Goal: Task Accomplishment & Management: Use online tool/utility

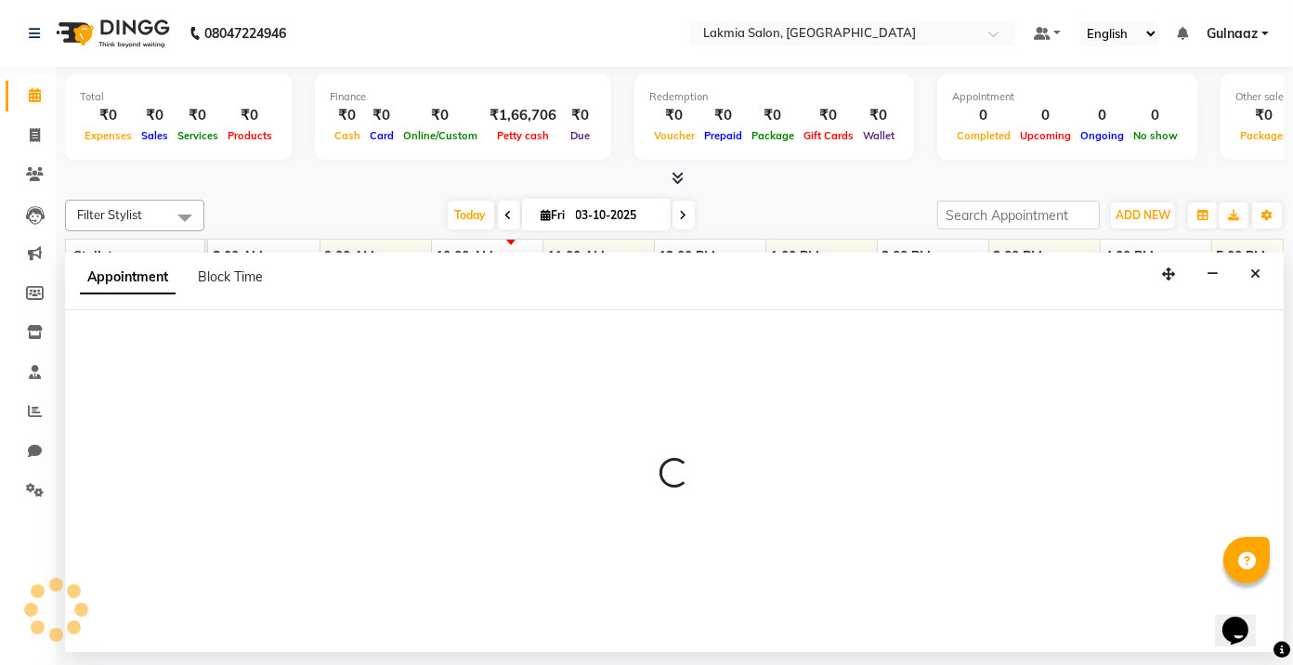
select select "79311"
select select "570"
select select "tentative"
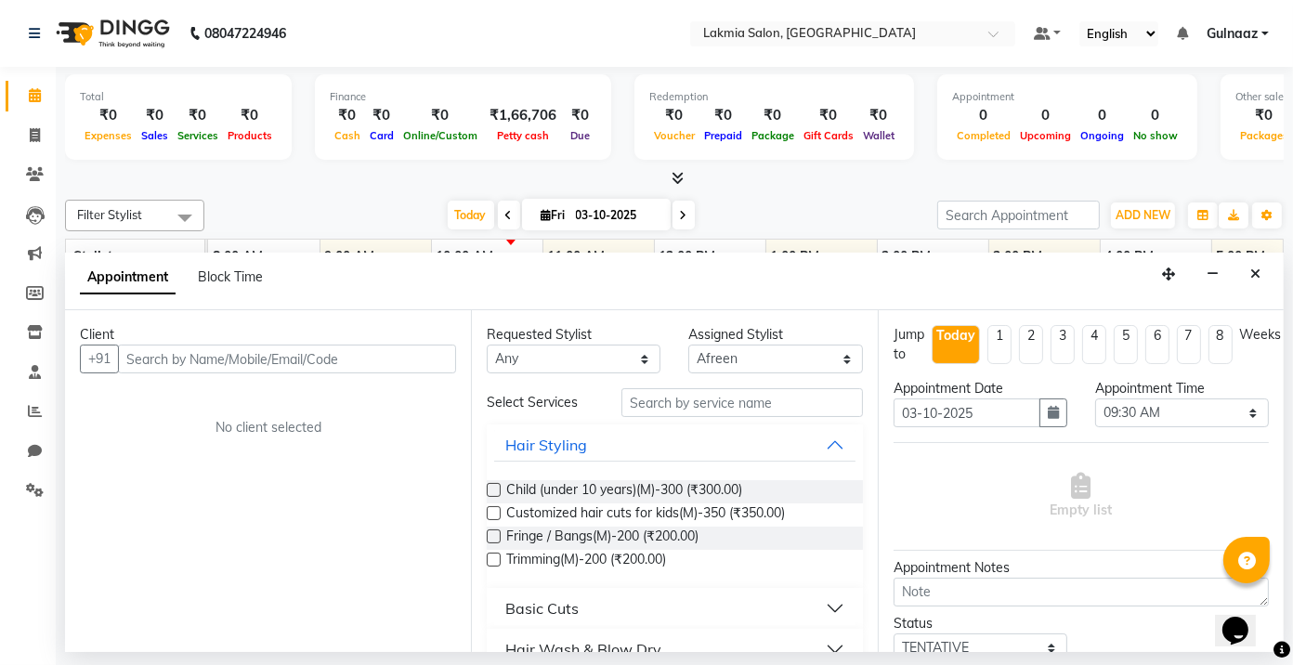
click at [365, 353] on input "text" at bounding box center [287, 359] width 338 height 29
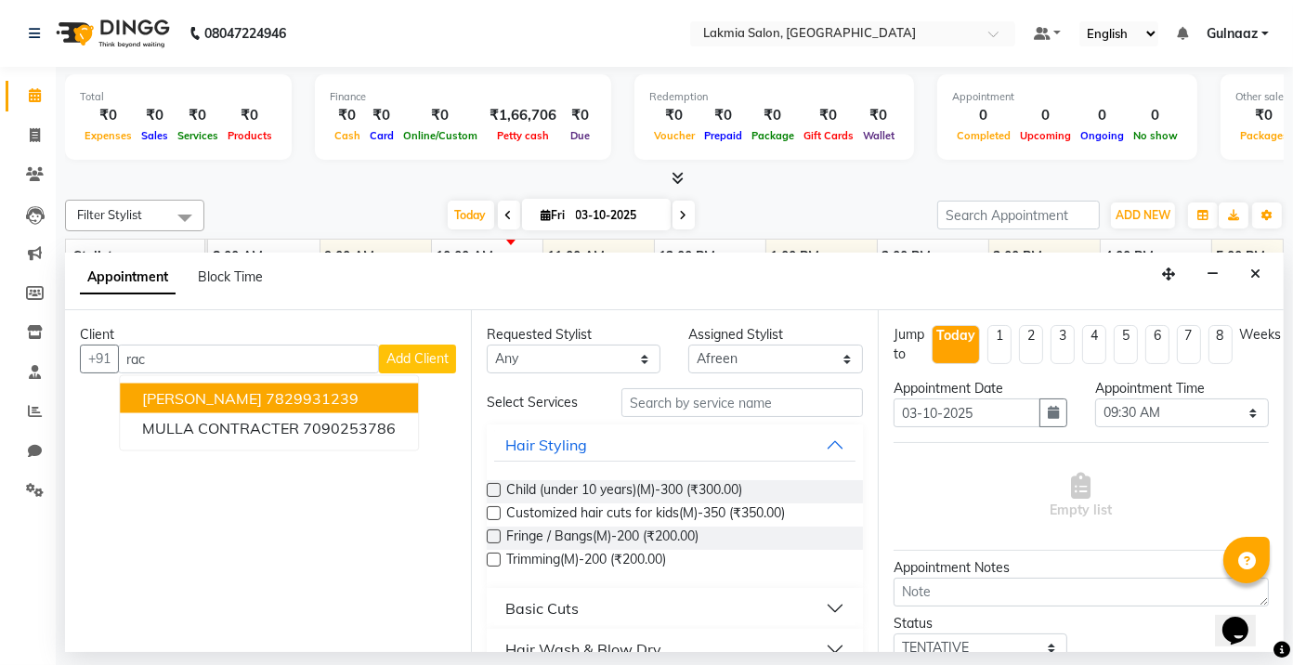
click at [266, 403] on ngb-highlight "7829931239" at bounding box center [312, 398] width 93 height 19
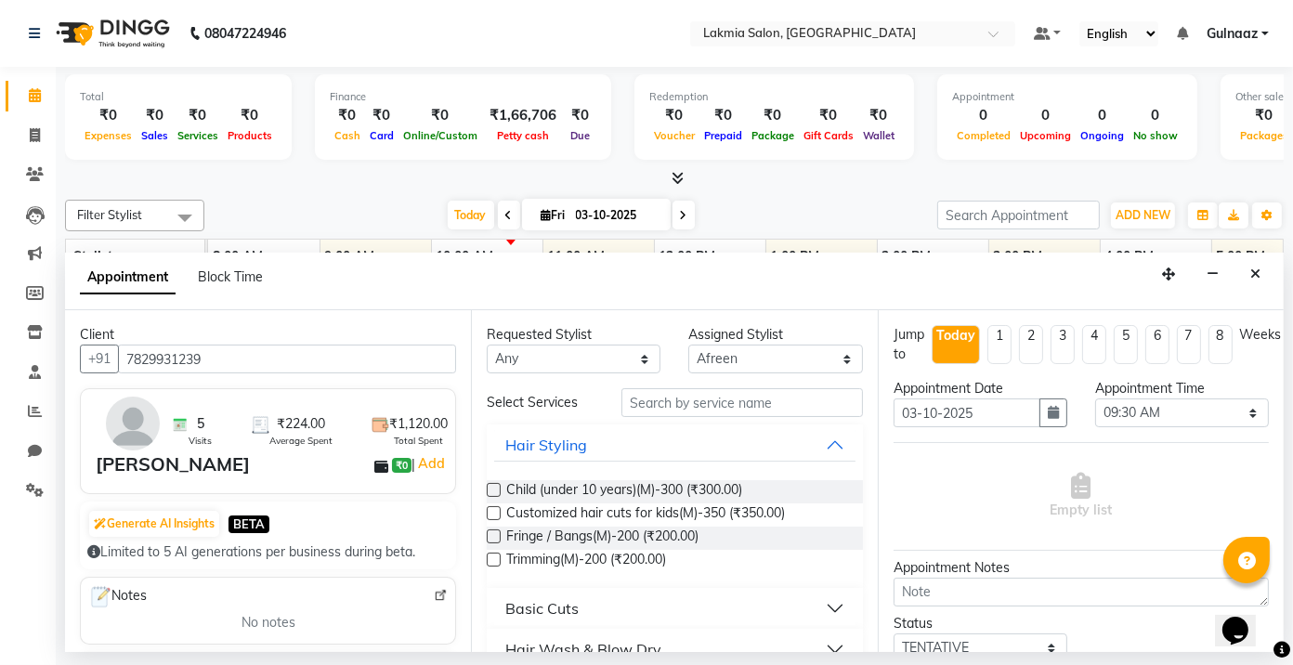
type input "7829931239"
click at [637, 358] on select "Any [PERSON_NAME] [PERSON_NAME] Rakhi [PERSON_NAME]" at bounding box center [574, 359] width 174 height 29
select select "86131"
click at [487, 345] on select "Any [PERSON_NAME] [PERSON_NAME] Rakhi [PERSON_NAME]" at bounding box center [574, 359] width 174 height 29
select select "86131"
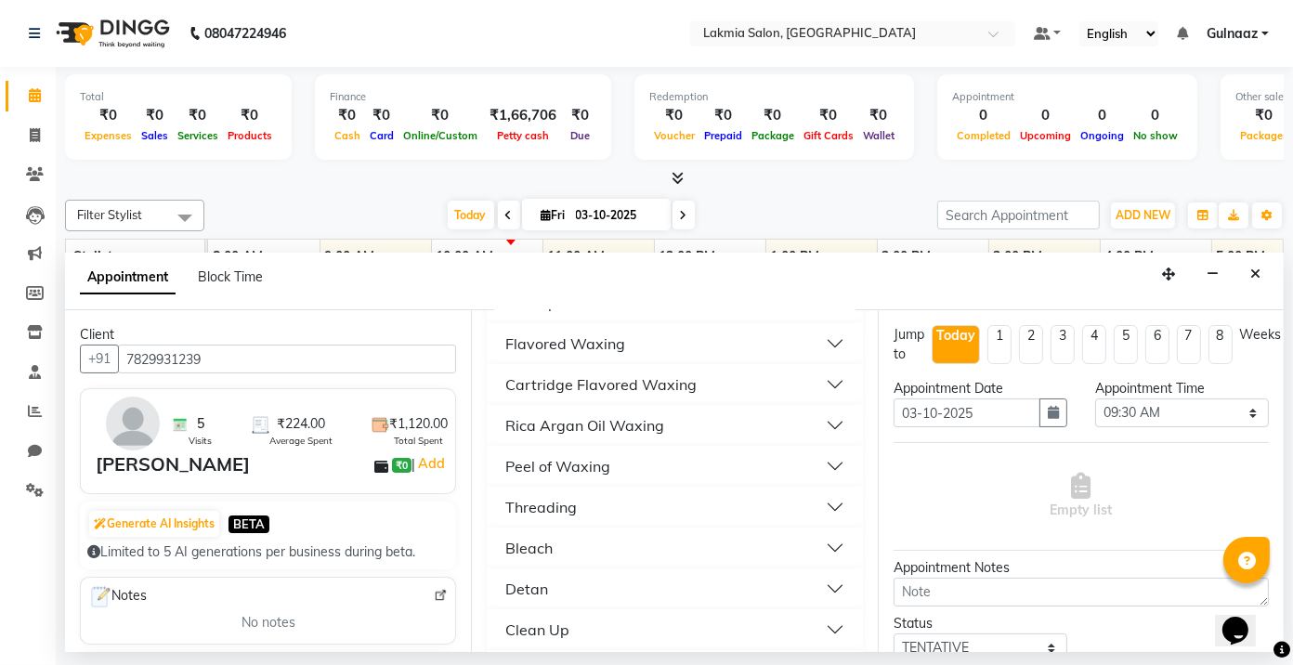
scroll to position [688, 0]
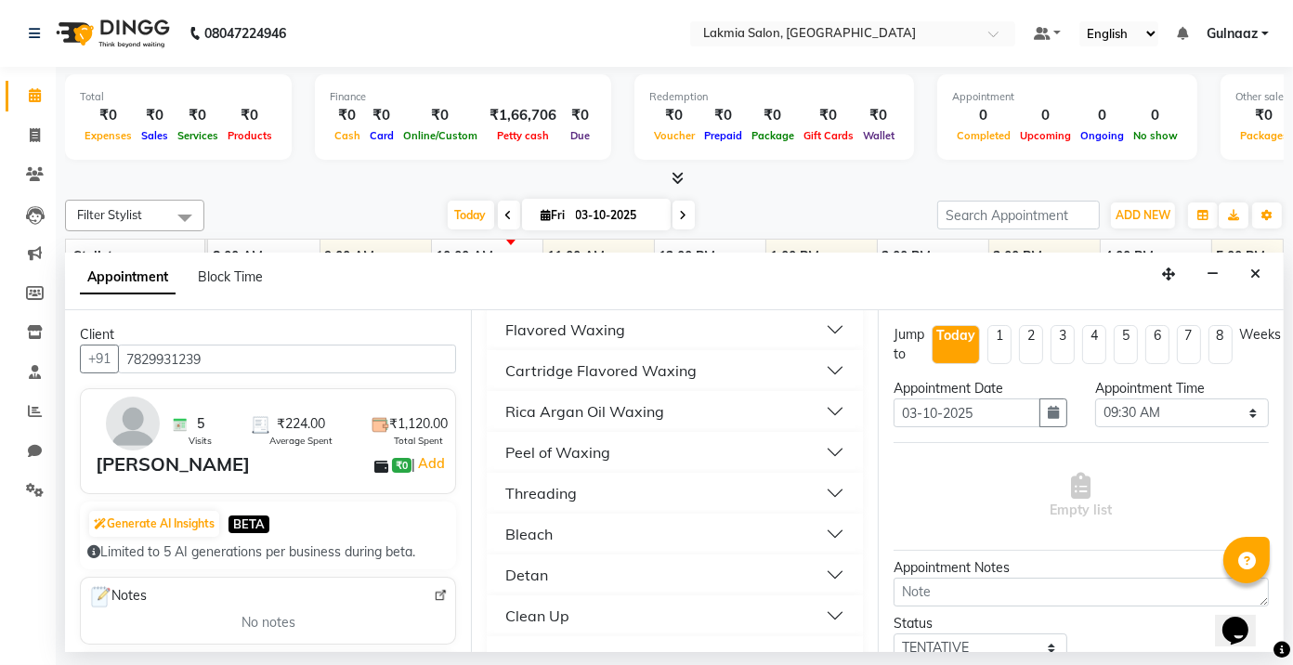
click at [783, 485] on button "Threading" at bounding box center [674, 493] width 361 height 33
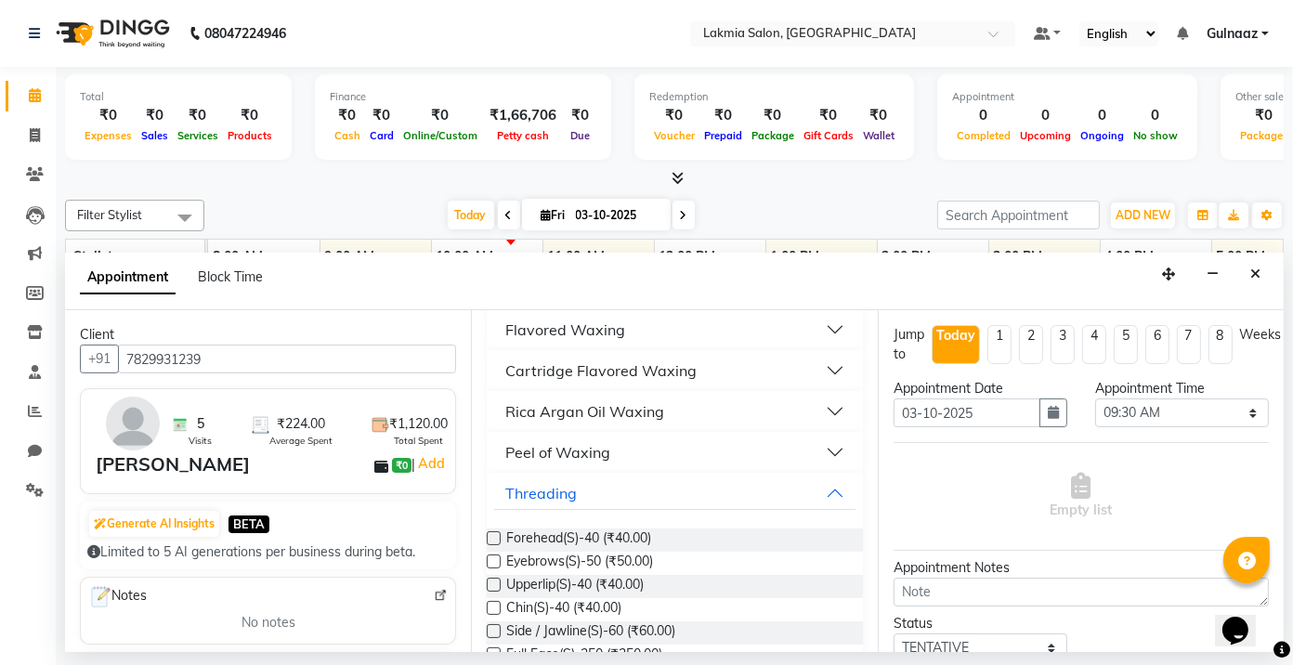
click at [494, 559] on label at bounding box center [494, 562] width 14 height 14
click at [494, 559] on input "checkbox" at bounding box center [493, 564] width 12 height 12
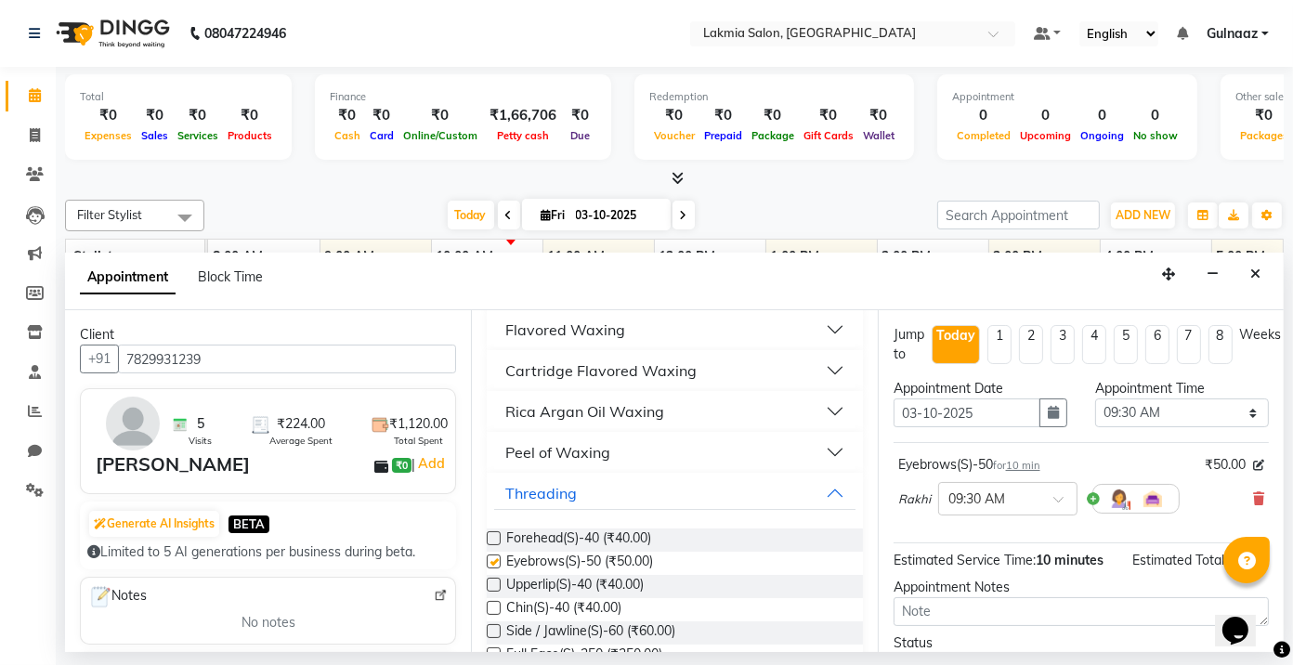
checkbox input "false"
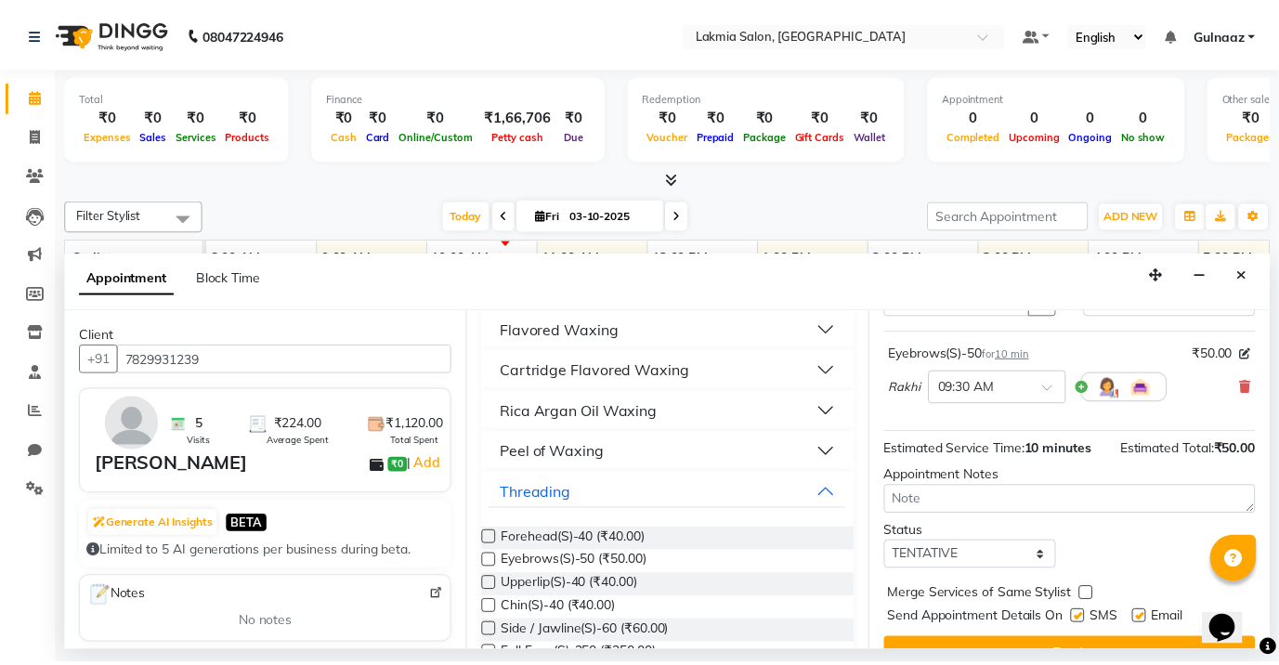
scroll to position [146, 0]
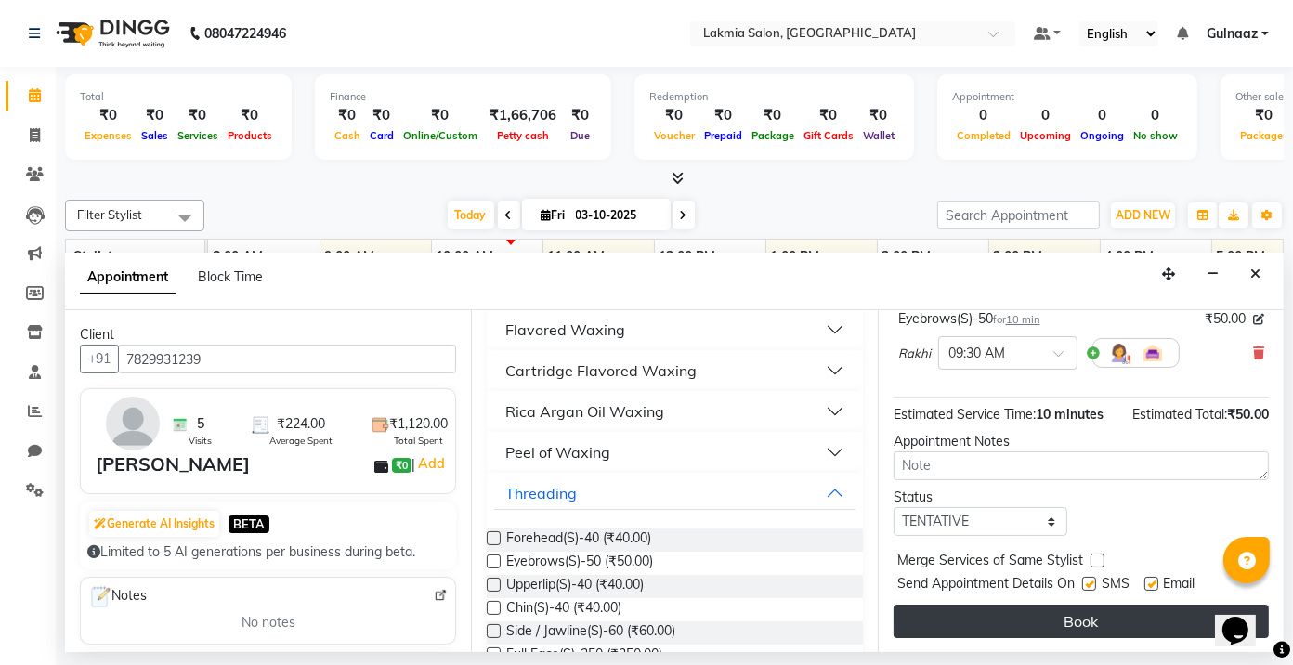
click at [1102, 620] on button "Book" at bounding box center [1081, 621] width 375 height 33
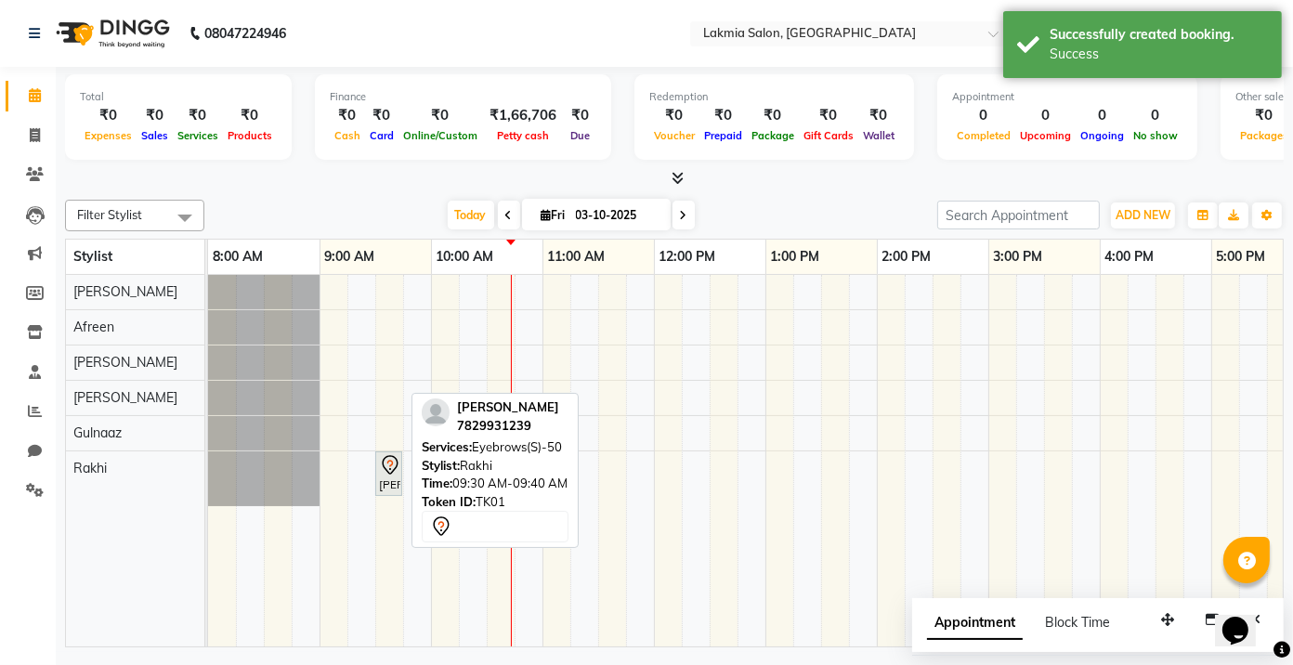
click at [395, 478] on div "[PERSON_NAME], TK01, 09:30 AM-09:40 AM, Eyebrows(S)-50" at bounding box center [388, 473] width 23 height 39
select select "7"
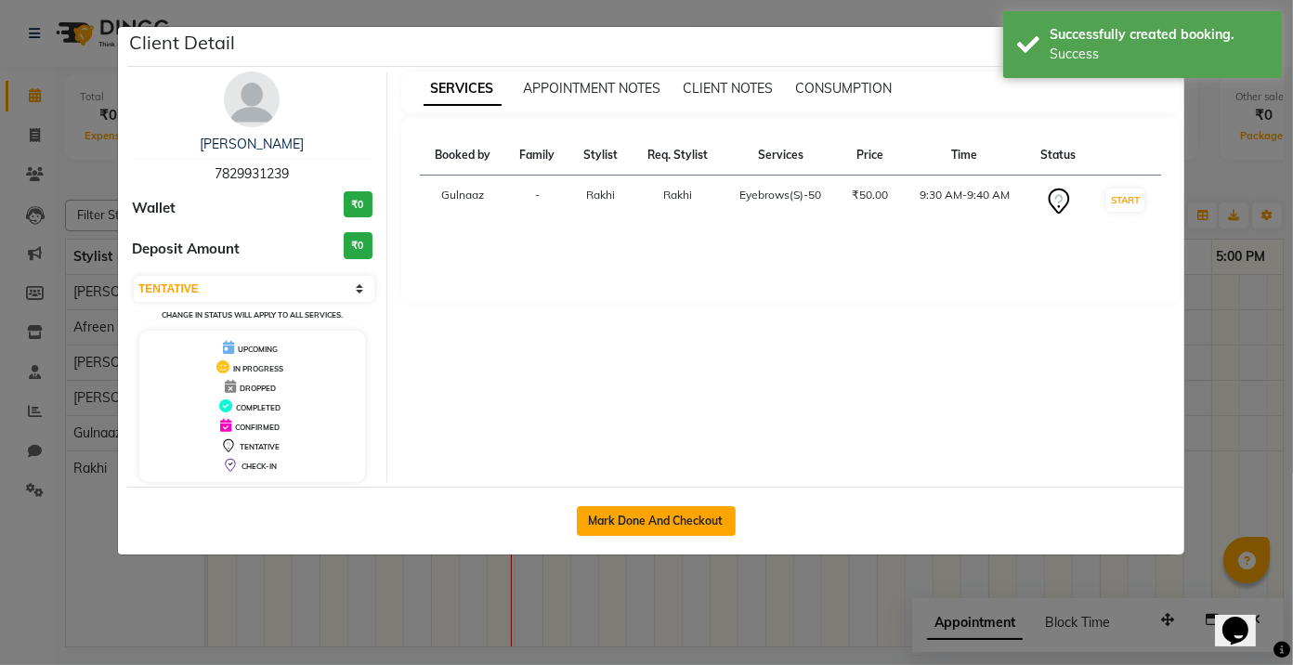
click at [633, 521] on button "Mark Done And Checkout" at bounding box center [656, 521] width 159 height 30
select select "service"
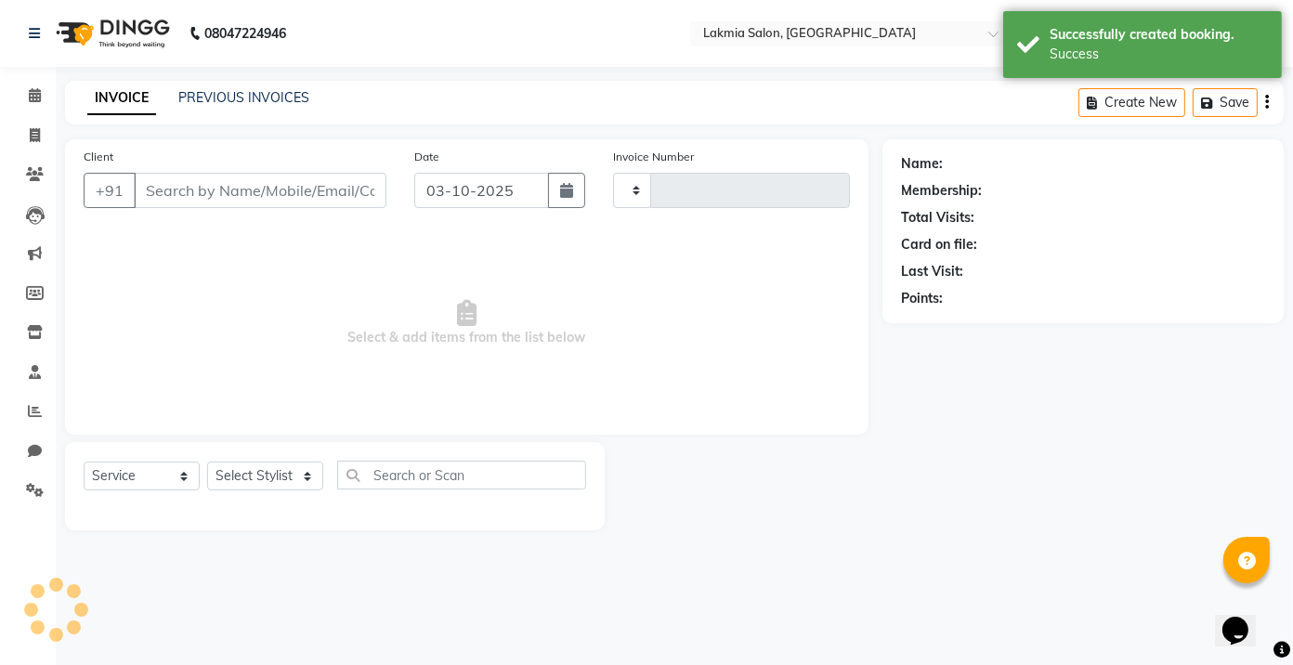
type input "0302"
select select "8235"
type input "7829931239"
select select "86131"
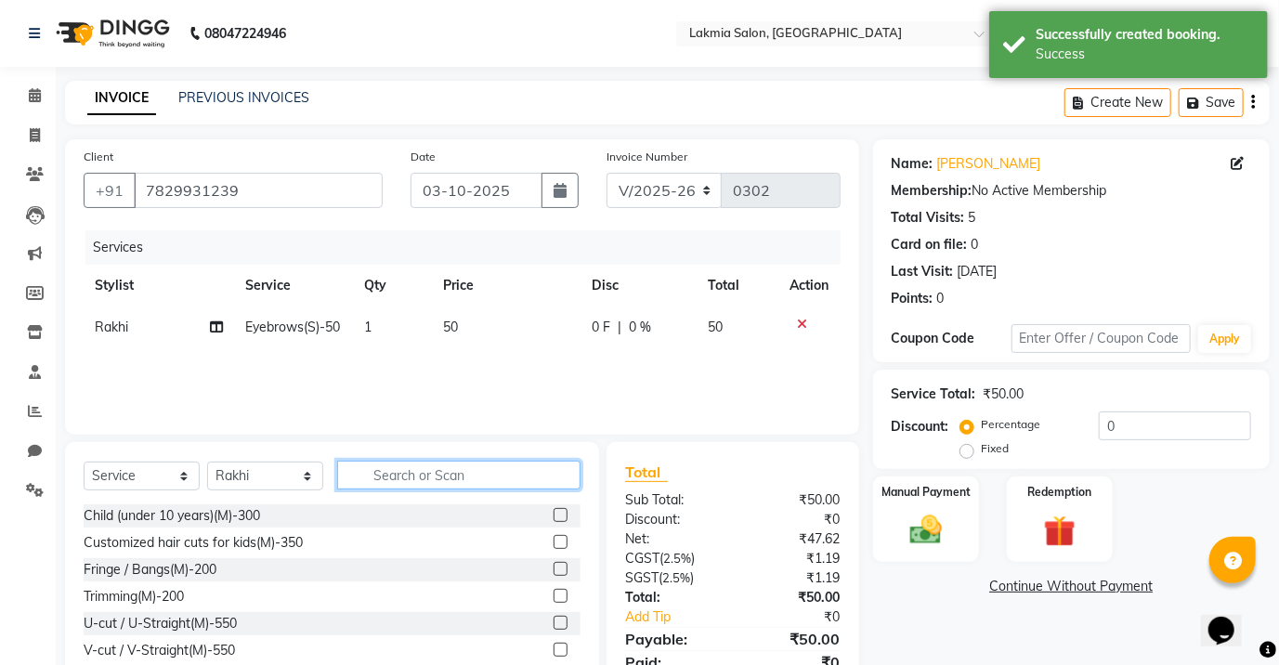
click at [471, 472] on input "text" at bounding box center [458, 475] width 243 height 29
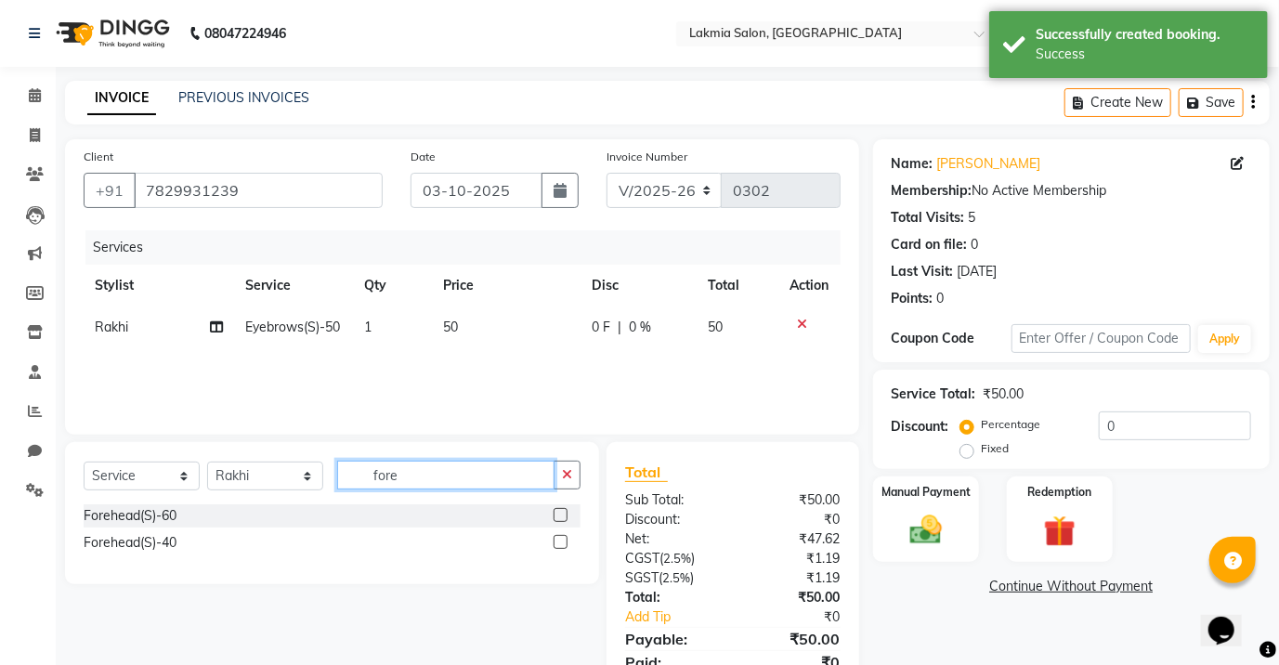
type input "fore"
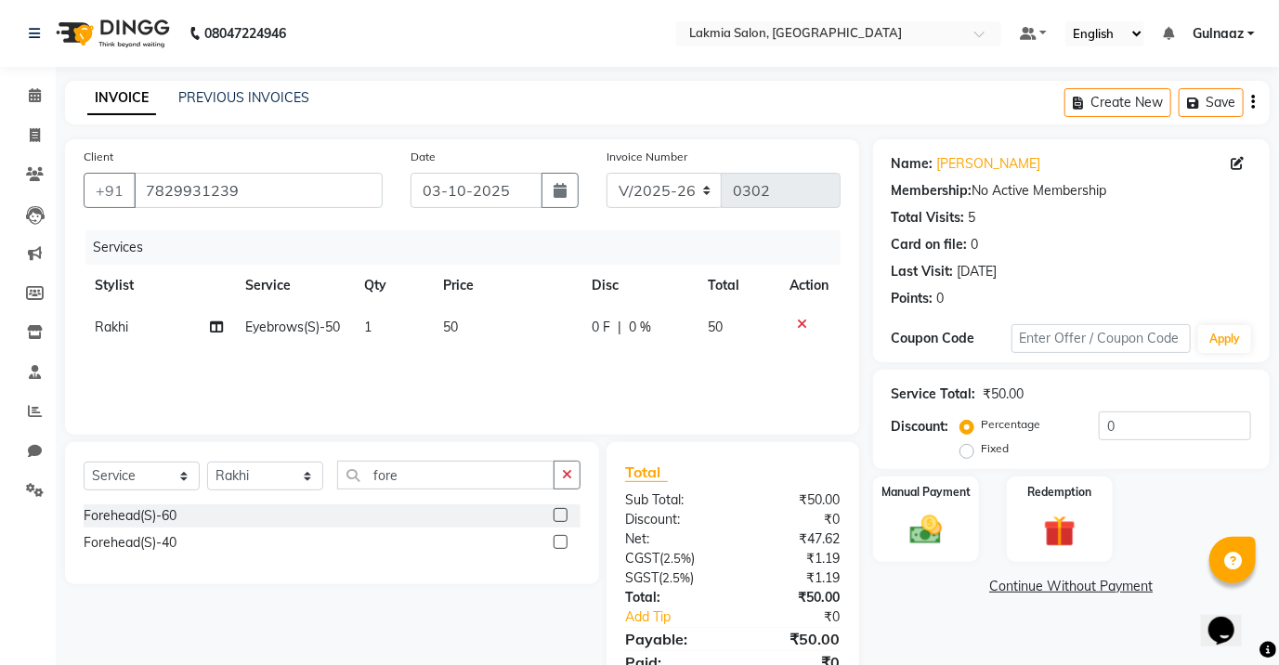
click at [559, 537] on label at bounding box center [561, 542] width 14 height 14
click at [559, 537] on input "checkbox" at bounding box center [560, 543] width 12 height 12
checkbox input "false"
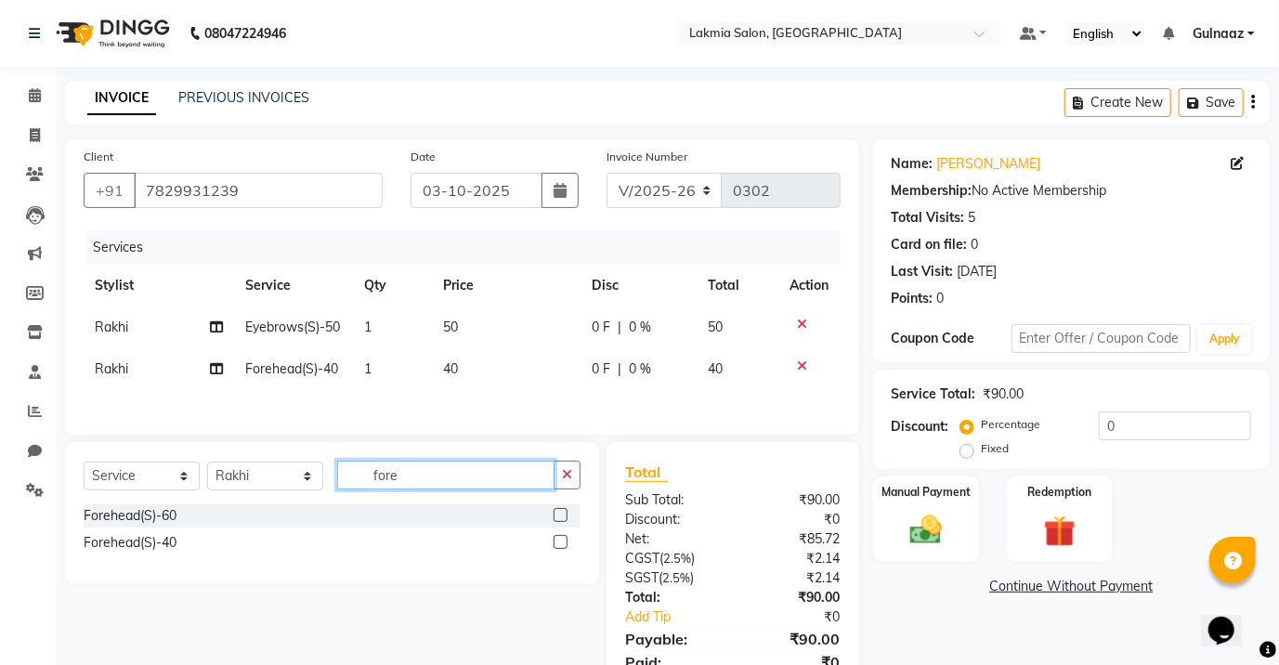
click at [471, 477] on input "fore" at bounding box center [445, 475] width 217 height 29
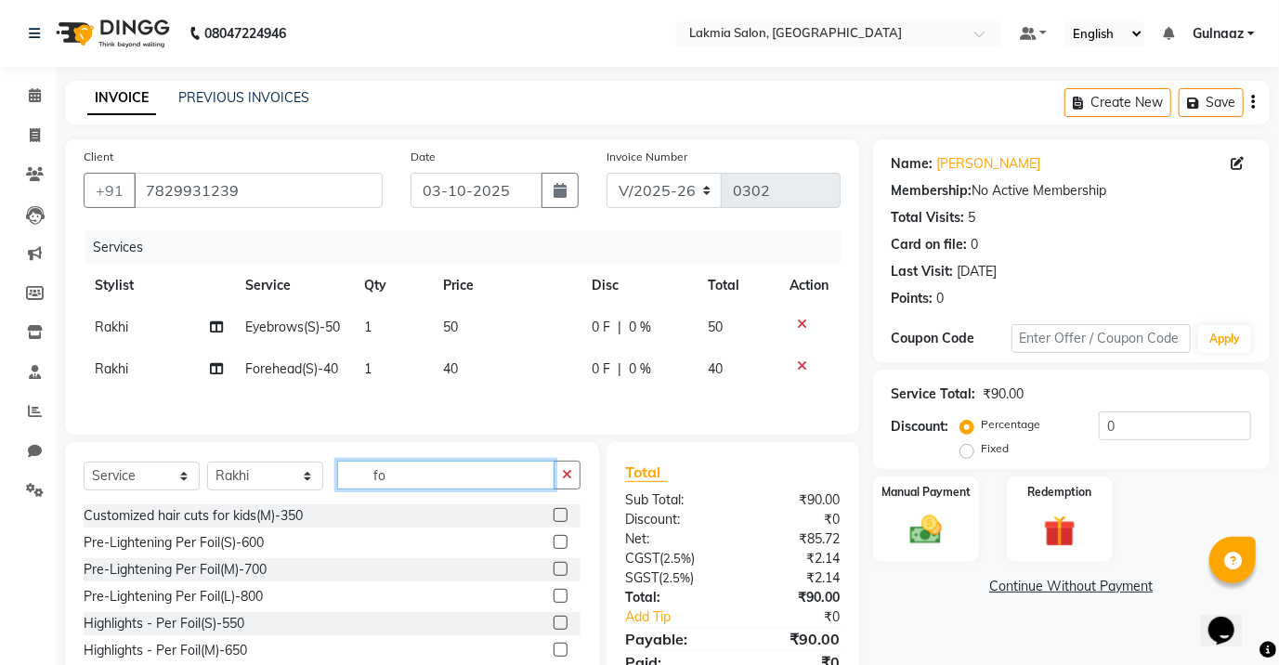
type input "f"
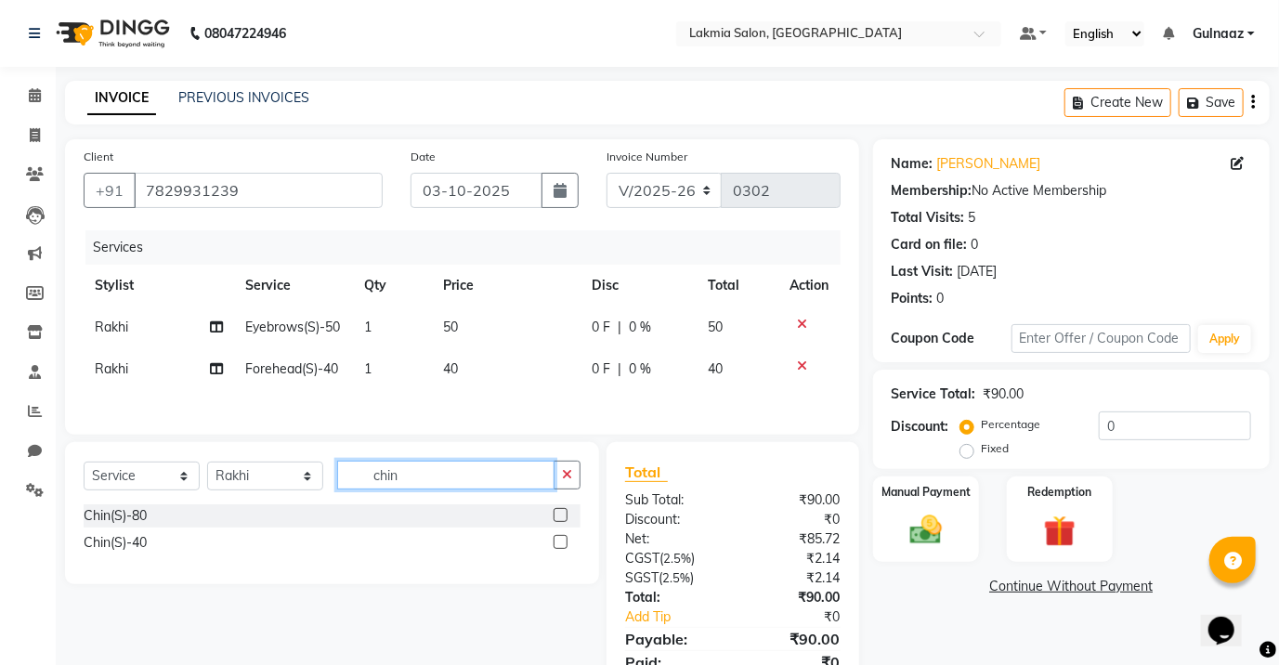
type input "chin"
click at [559, 516] on label at bounding box center [561, 515] width 14 height 14
click at [559, 516] on input "checkbox" at bounding box center [560, 516] width 12 height 12
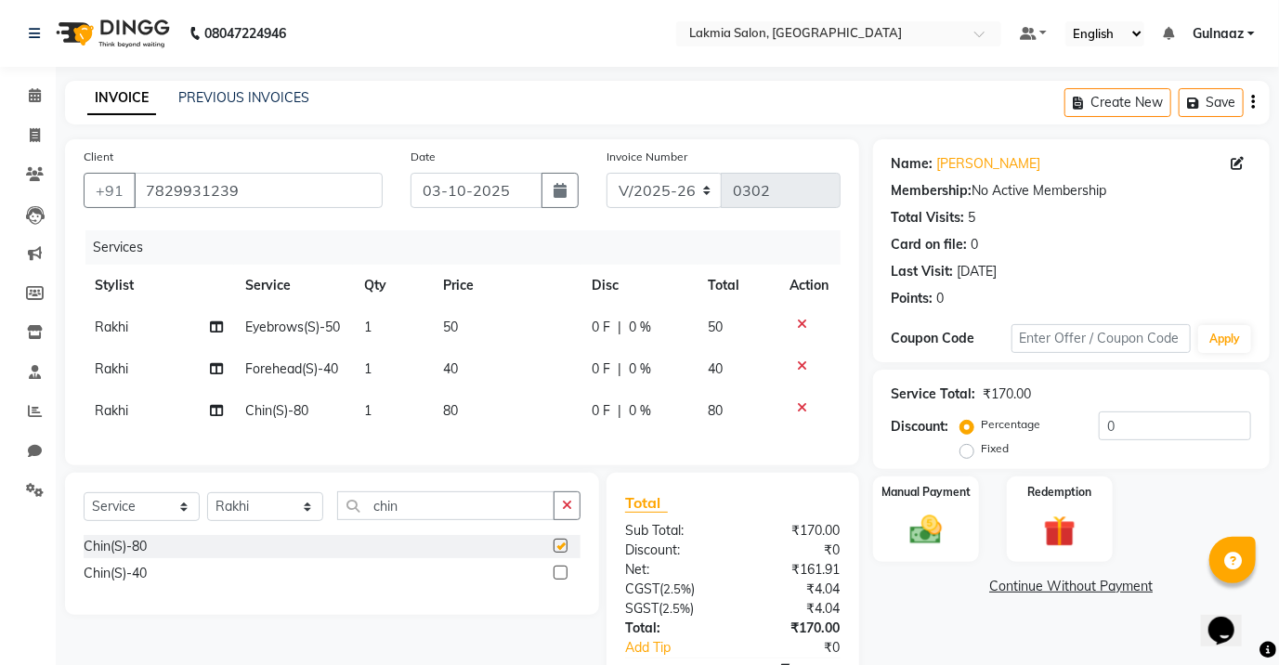
checkbox input "false"
click at [454, 517] on input "chin" at bounding box center [445, 506] width 217 height 29
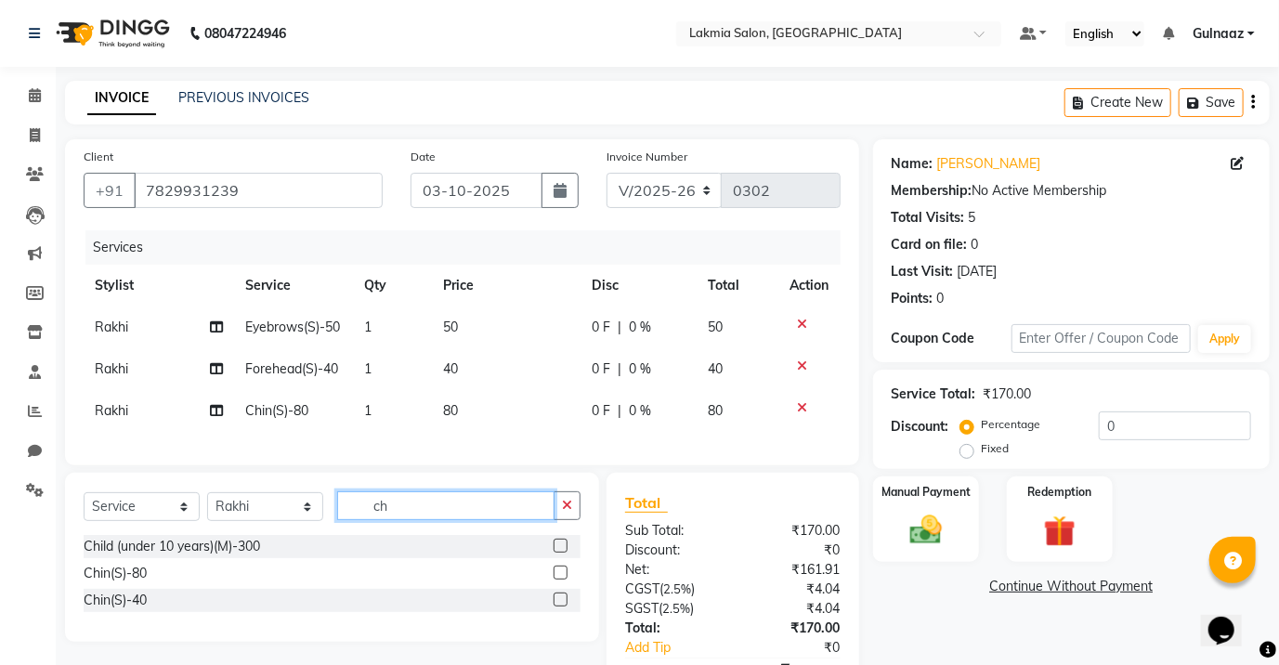
type input "c"
type input "upp"
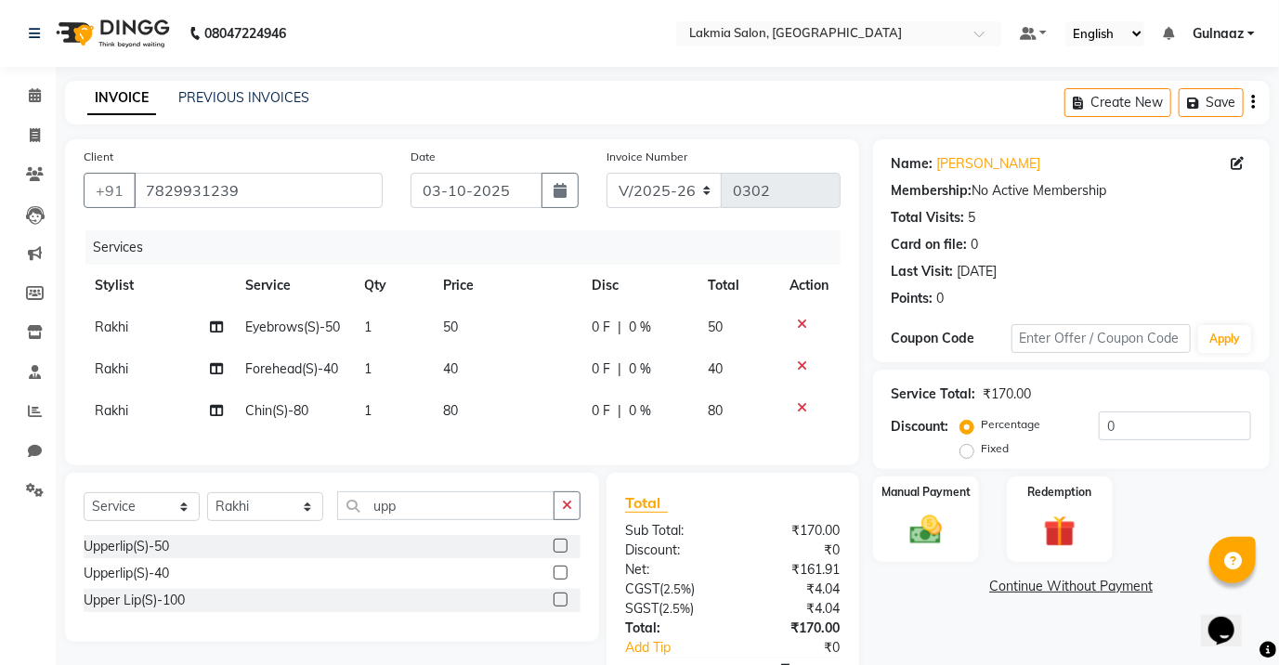
click at [558, 553] on label at bounding box center [561, 546] width 14 height 14
click at [558, 553] on input "checkbox" at bounding box center [560, 547] width 12 height 12
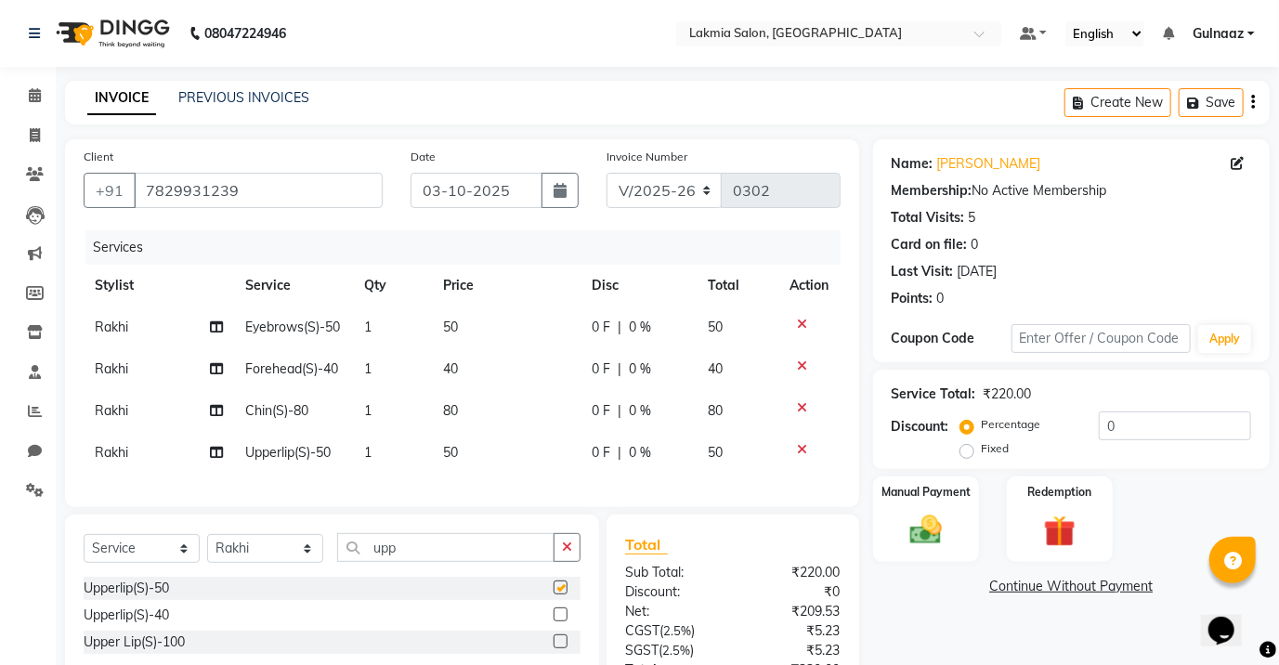
checkbox input "false"
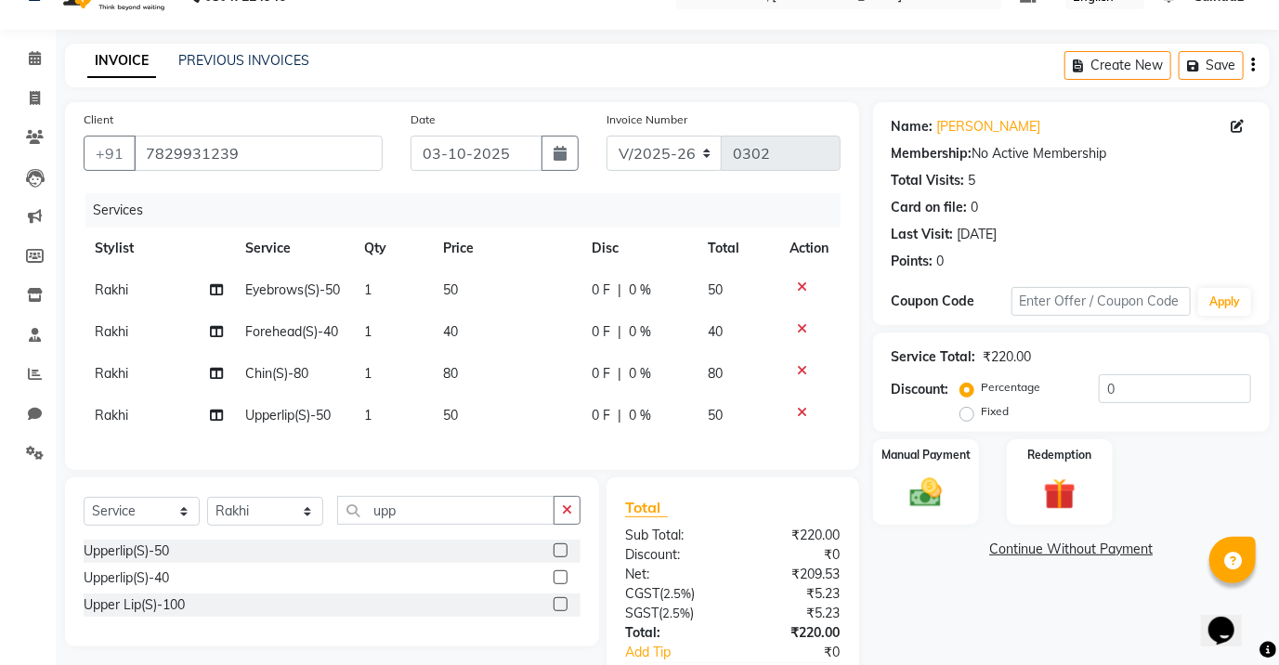
scroll to position [164, 0]
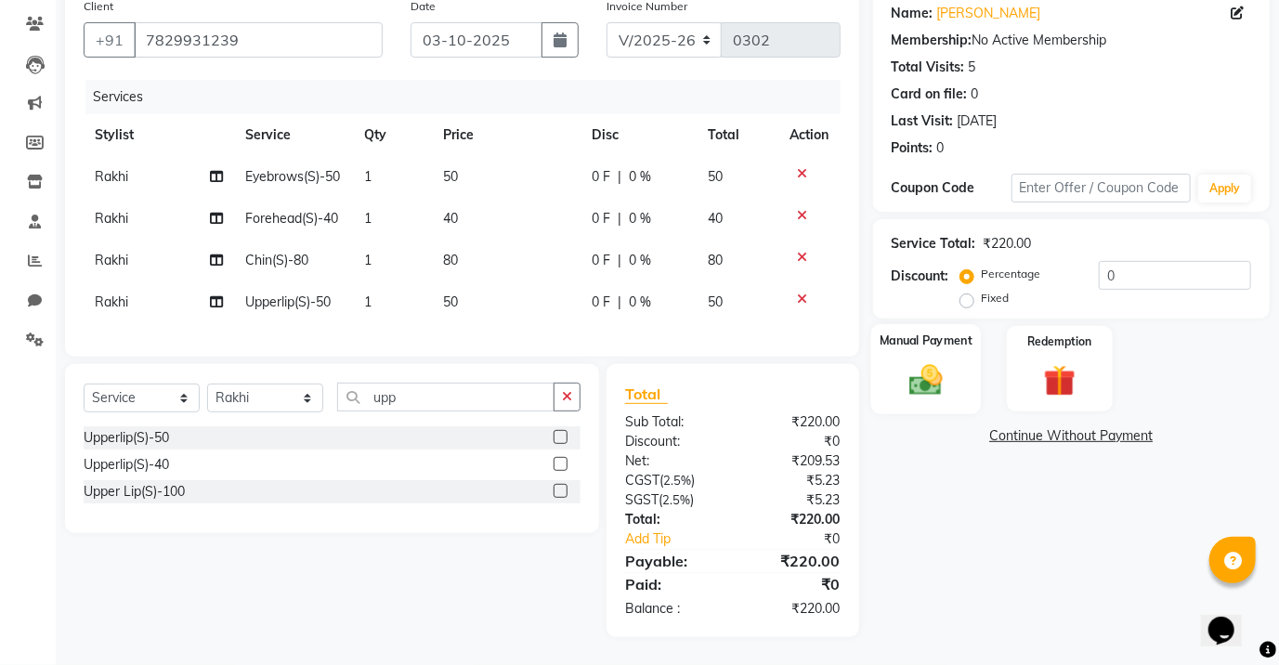
click at [949, 361] on img at bounding box center [926, 380] width 54 height 38
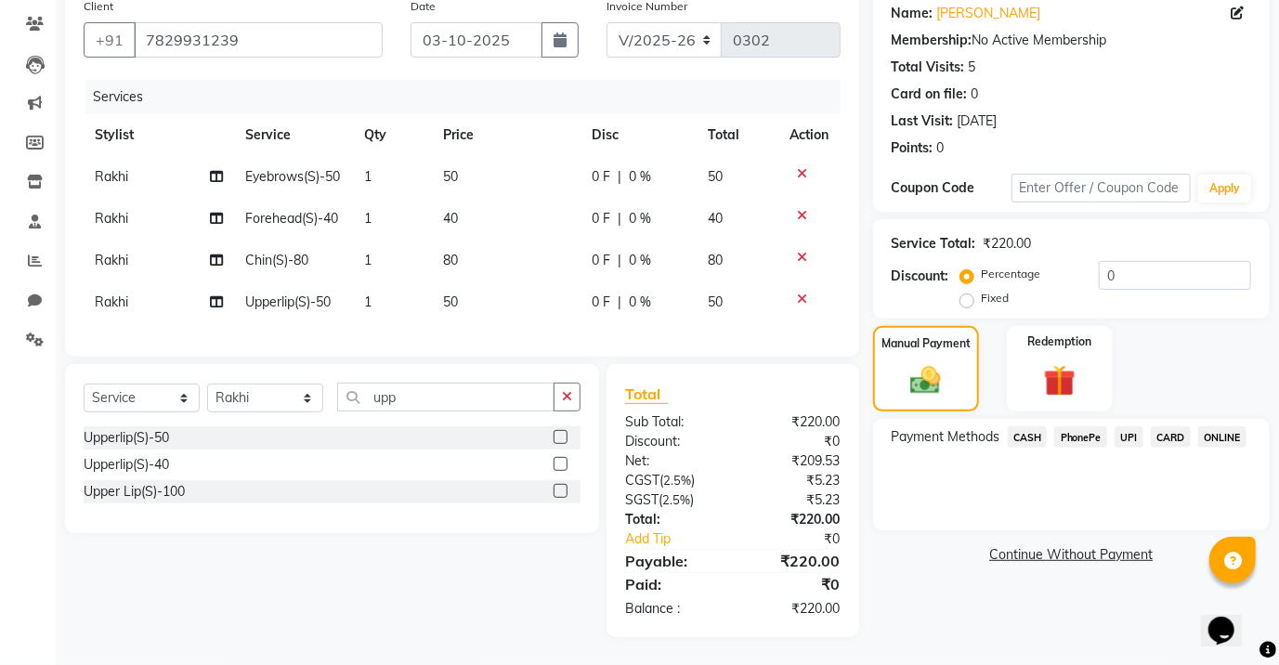
click at [1088, 426] on span "PhonePe" at bounding box center [1081, 436] width 53 height 21
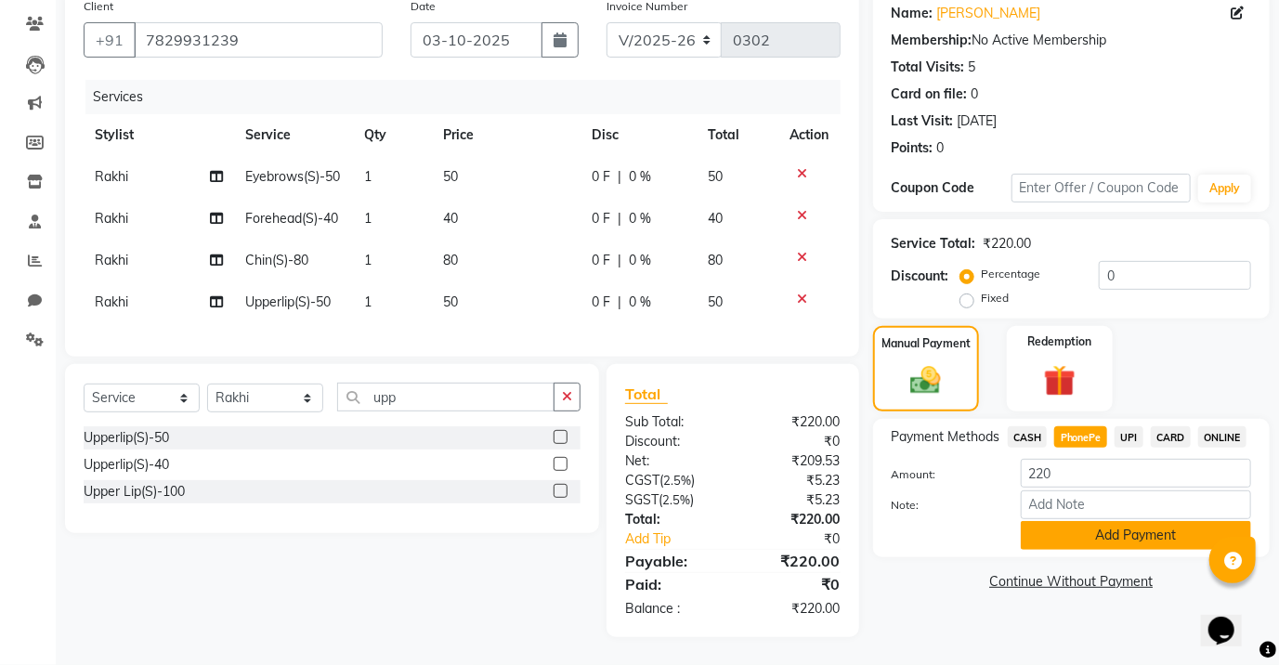
click at [1127, 521] on button "Add Payment" at bounding box center [1136, 535] width 230 height 29
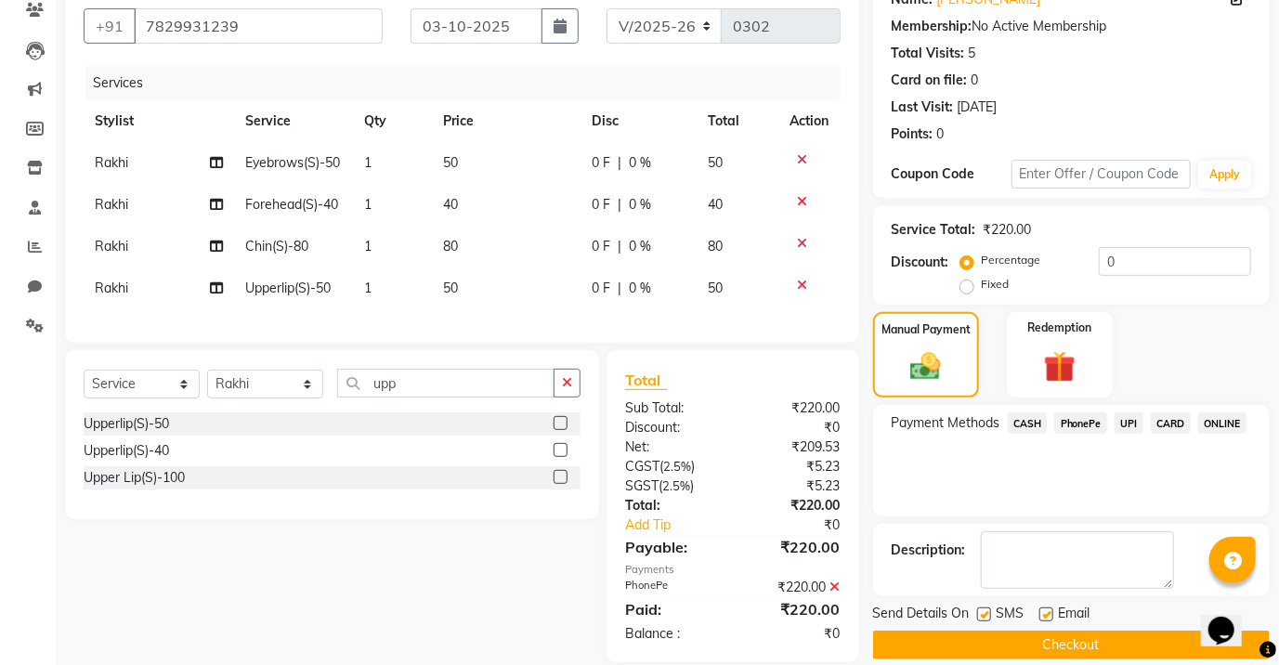
click at [1044, 613] on label at bounding box center [1047, 615] width 14 height 14
click at [1044, 613] on input "checkbox" at bounding box center [1046, 616] width 12 height 12
checkbox input "false"
click at [1036, 645] on button "Checkout" at bounding box center [1071, 645] width 397 height 29
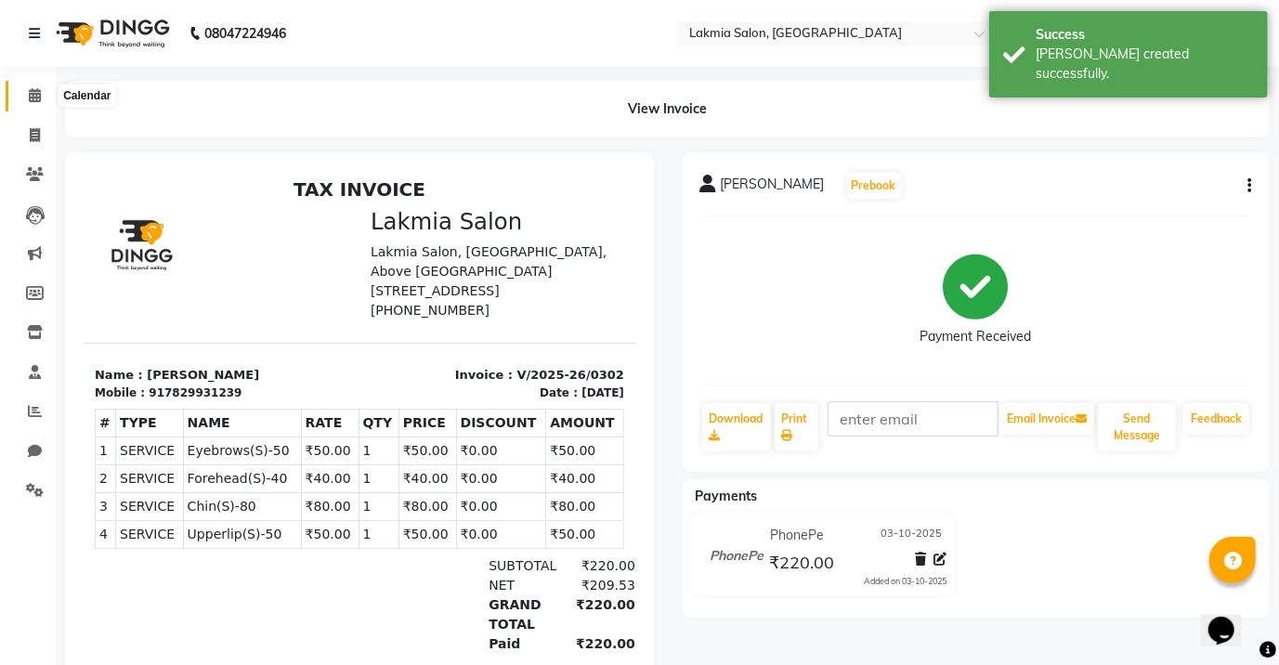
click at [33, 100] on icon at bounding box center [35, 95] width 12 height 14
